Goal: Check status

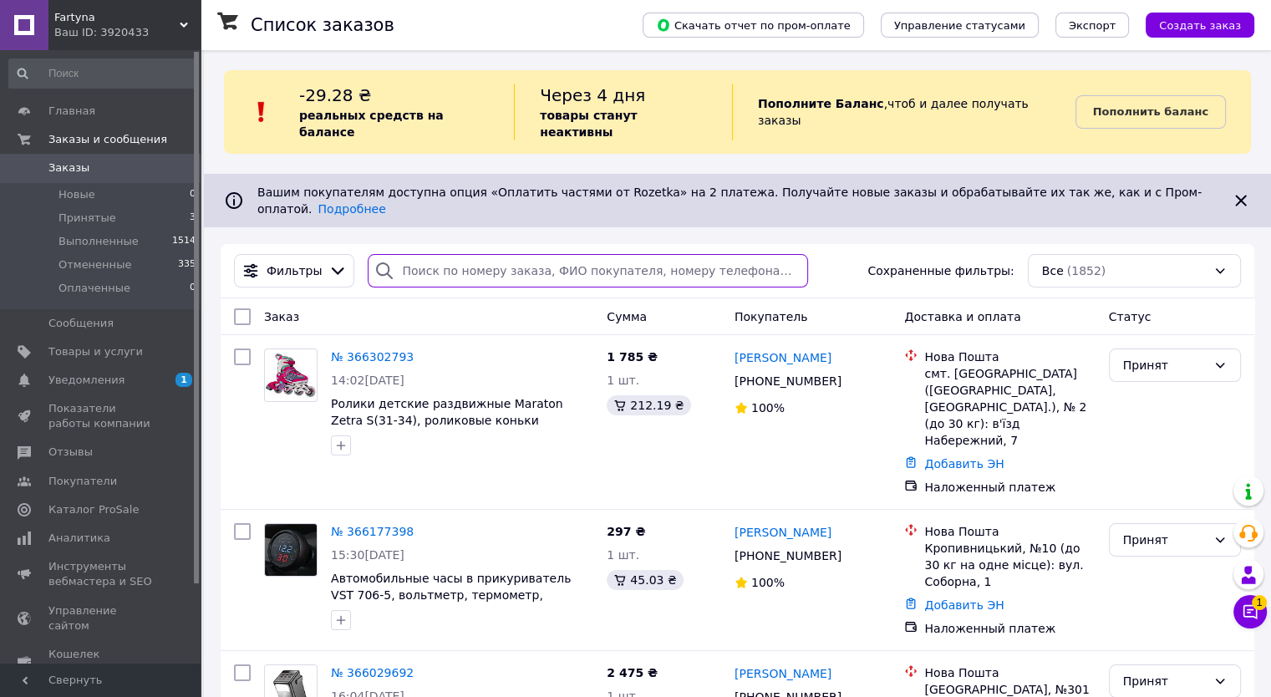
paste input "380989119125"
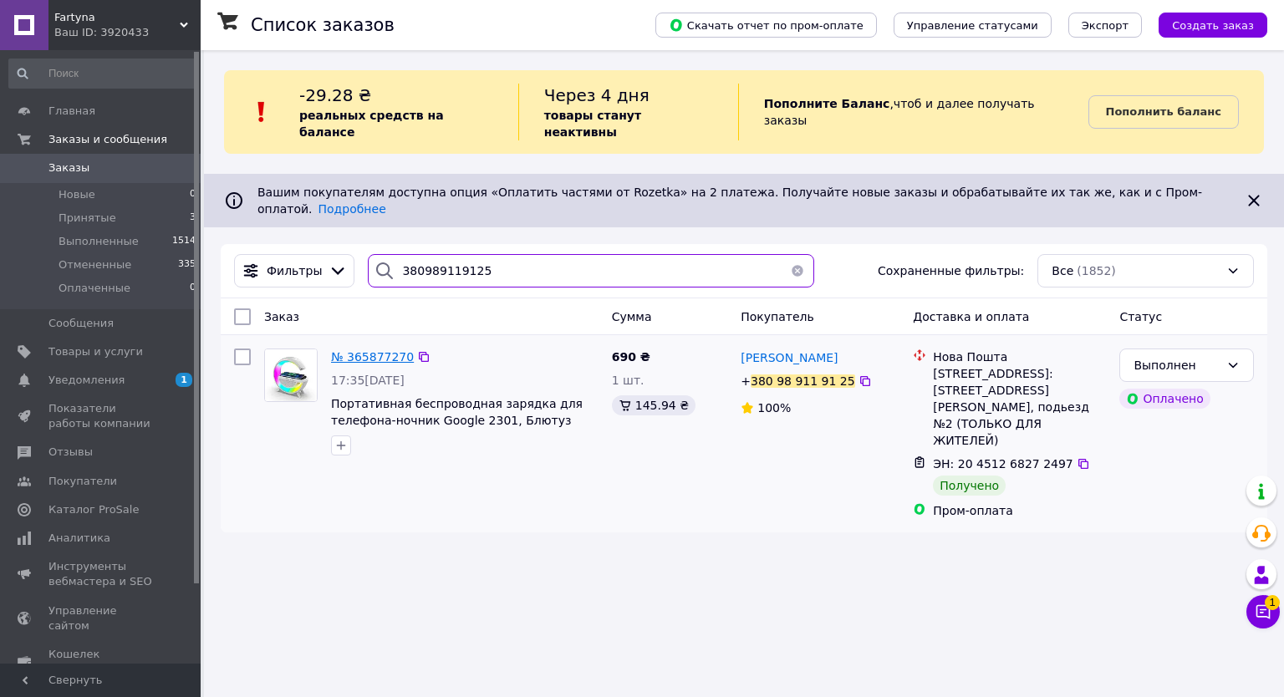
type input "380989119125"
click at [382, 350] on span "№ 365877270" at bounding box center [372, 356] width 83 height 13
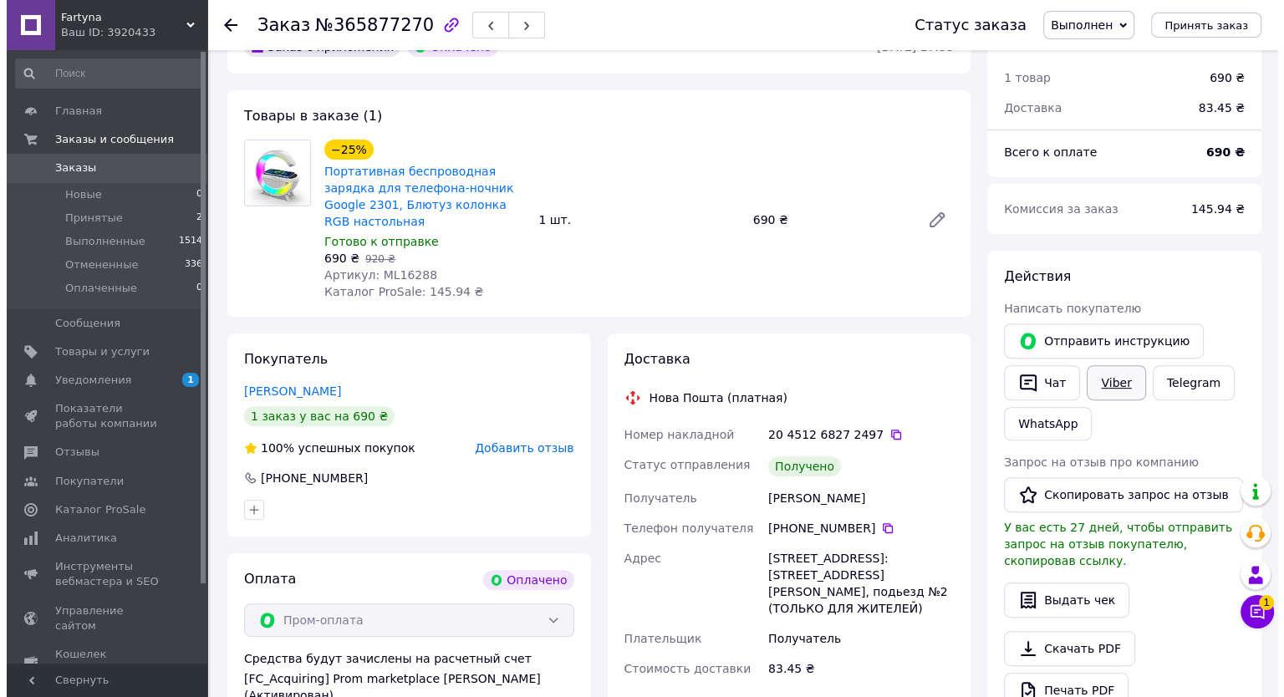
scroll to position [502, 0]
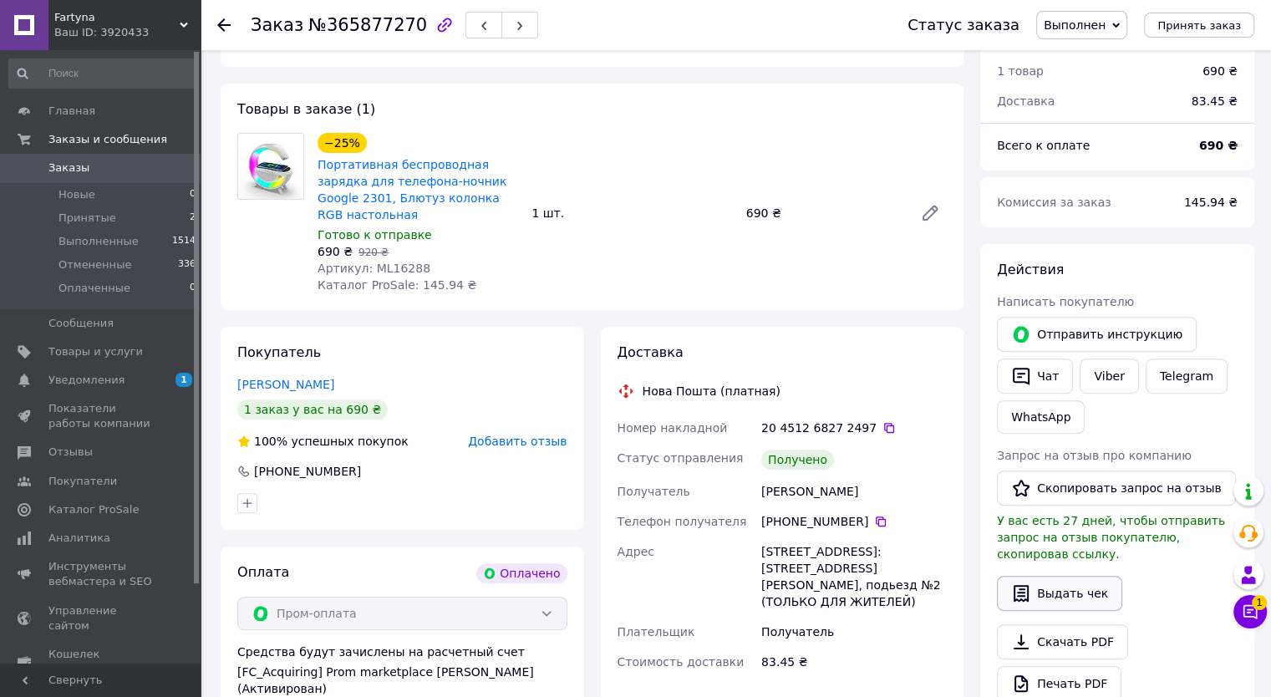
click at [1071, 581] on button "Выдать чек" at bounding box center [1059, 593] width 125 height 35
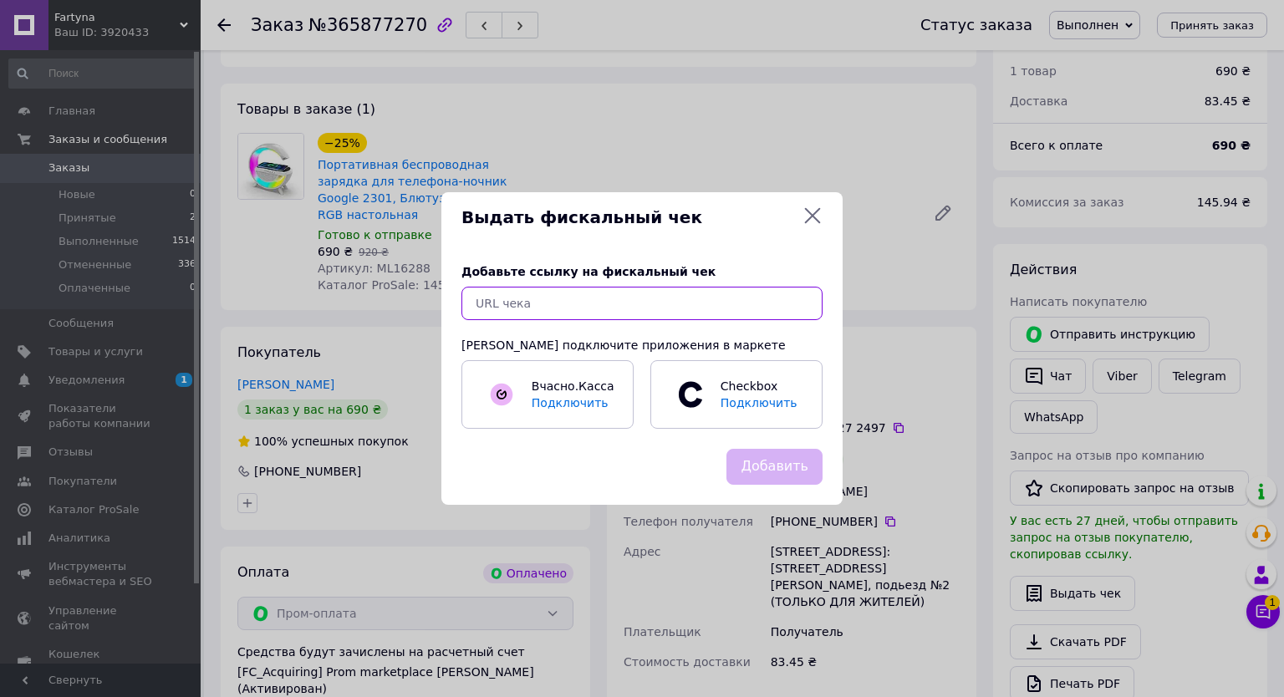
paste input "[URL][DOMAIN_NAME]"
type input "[URL][DOMAIN_NAME]"
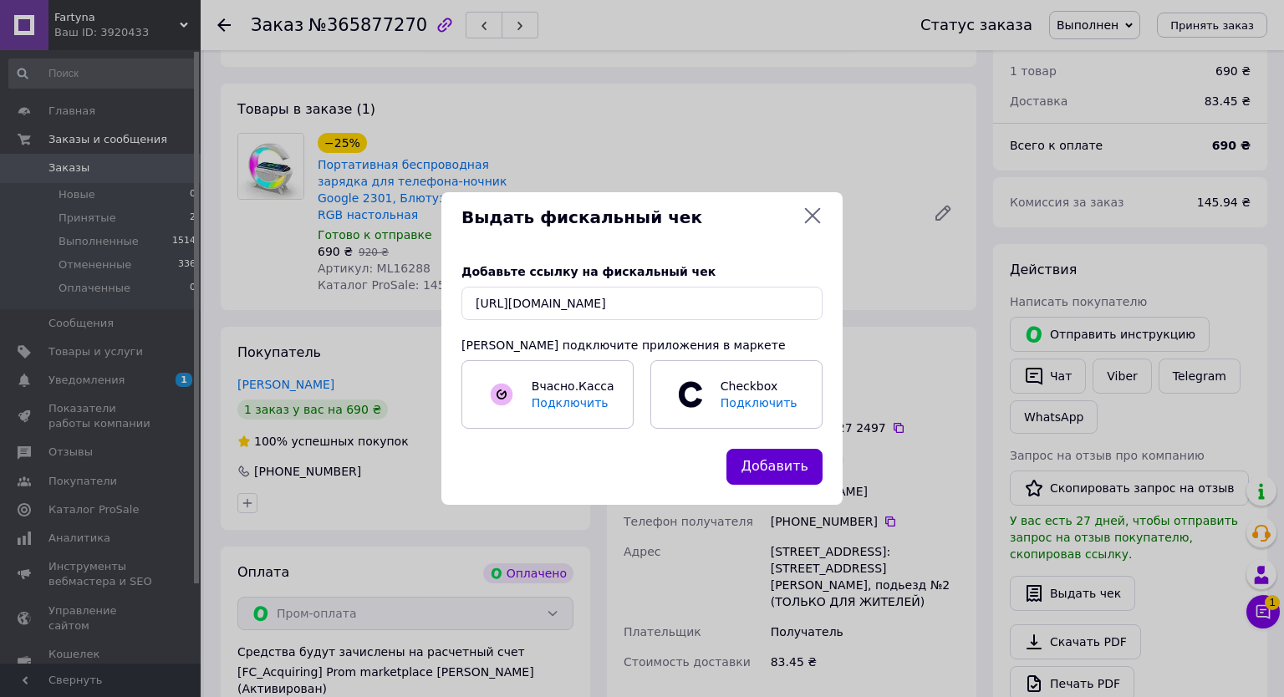
click at [766, 470] on button "Добавить" at bounding box center [774, 467] width 96 height 36
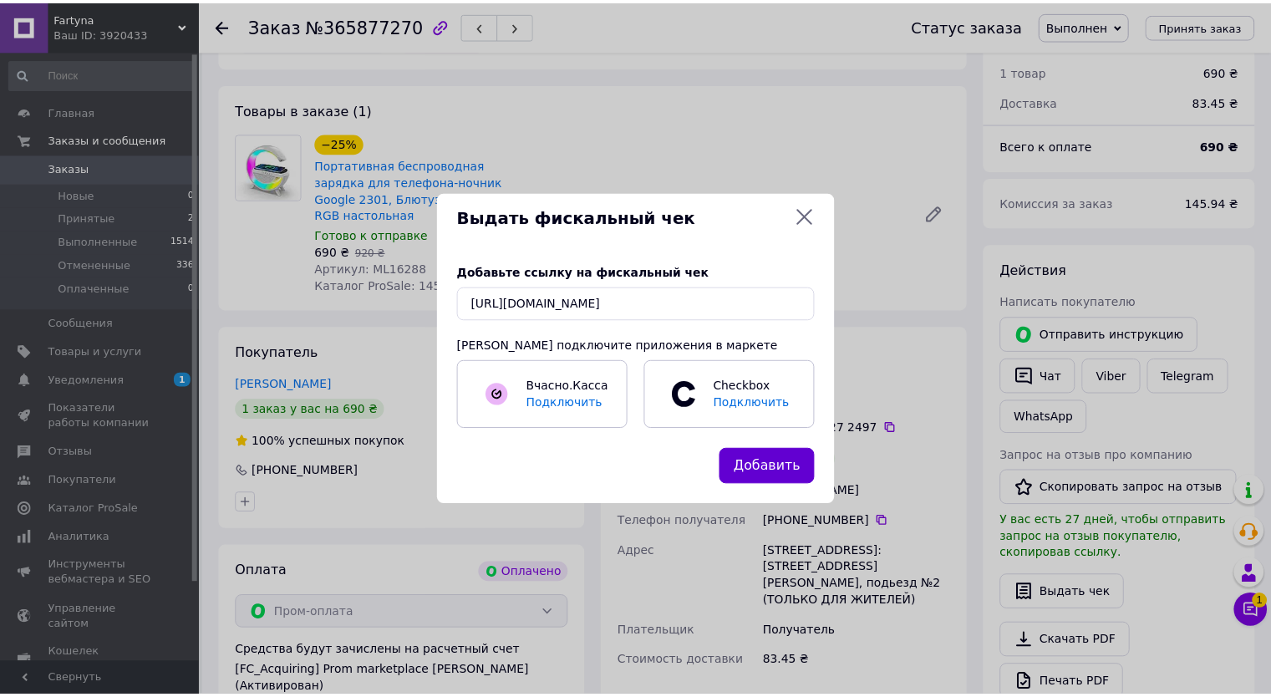
scroll to position [0, 0]
